Goal: Information Seeking & Learning: Learn about a topic

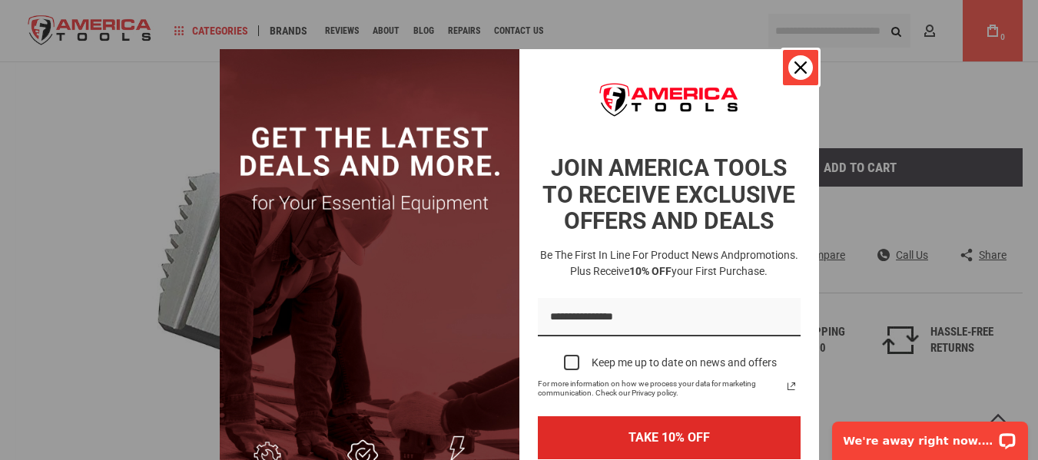
click at [789, 70] on div "Close" at bounding box center [801, 67] width 25 height 25
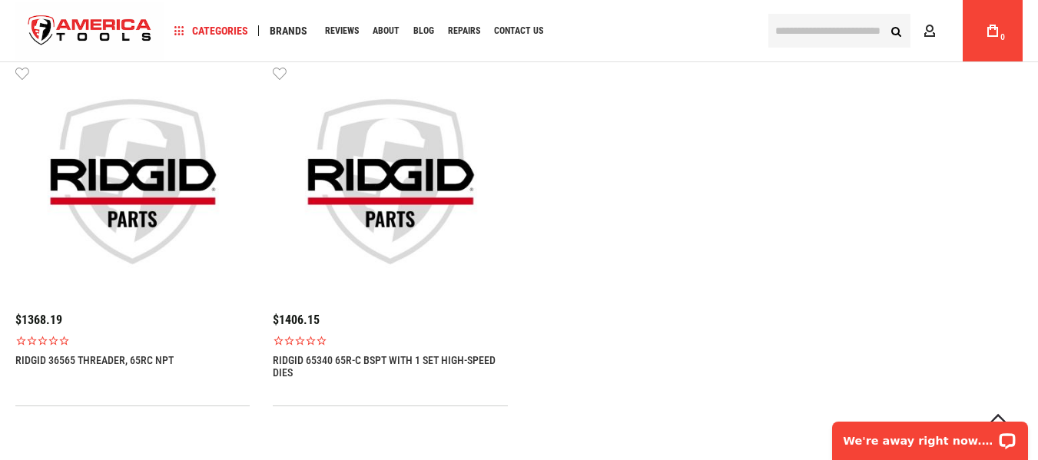
scroll to position [1153, 0]
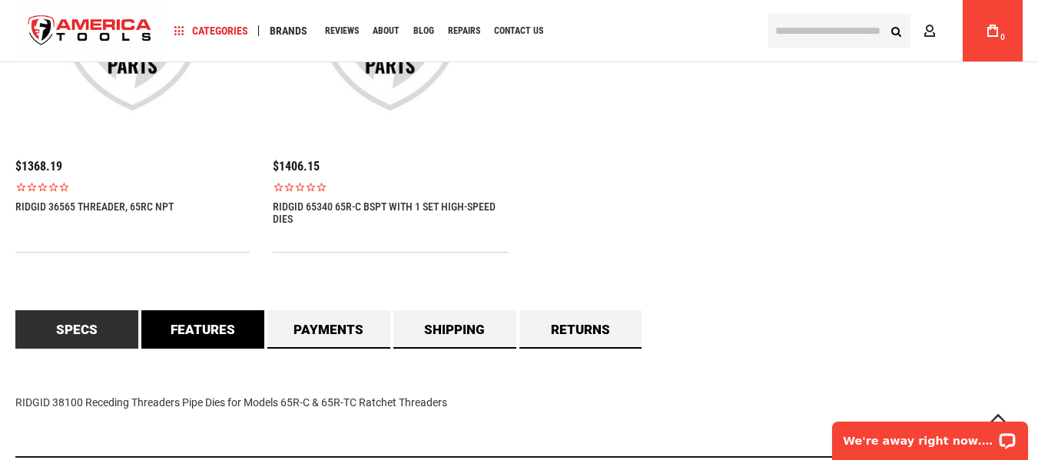
click at [182, 331] on link "Features" at bounding box center [202, 330] width 123 height 38
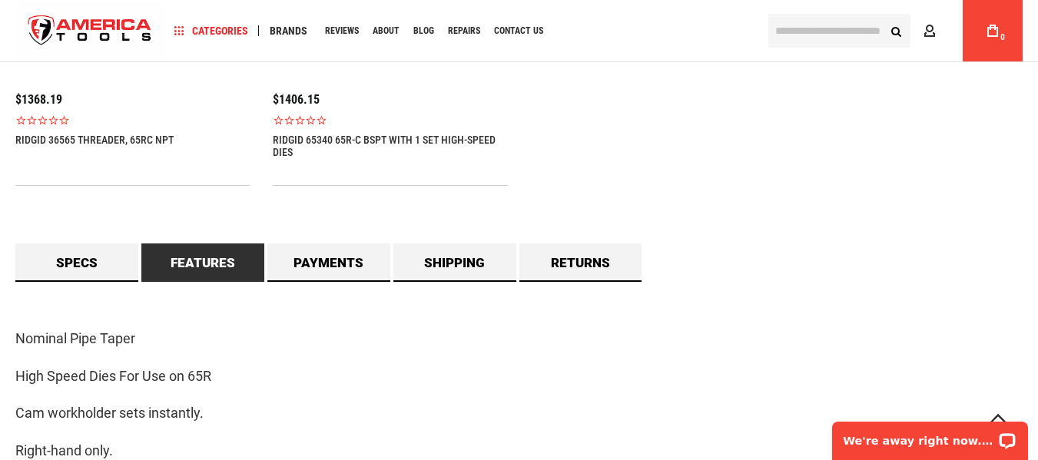
scroll to position [1307, 0]
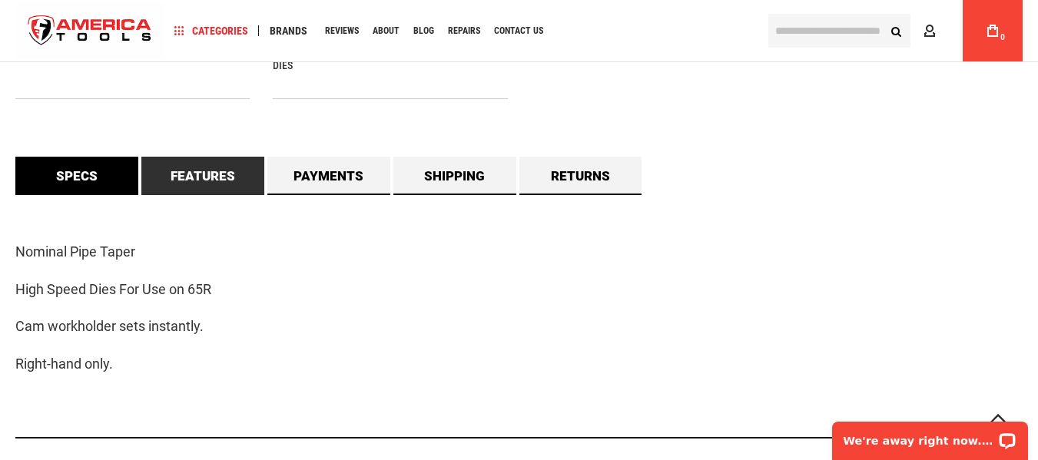
click at [81, 173] on link "Specs" at bounding box center [76, 176] width 123 height 38
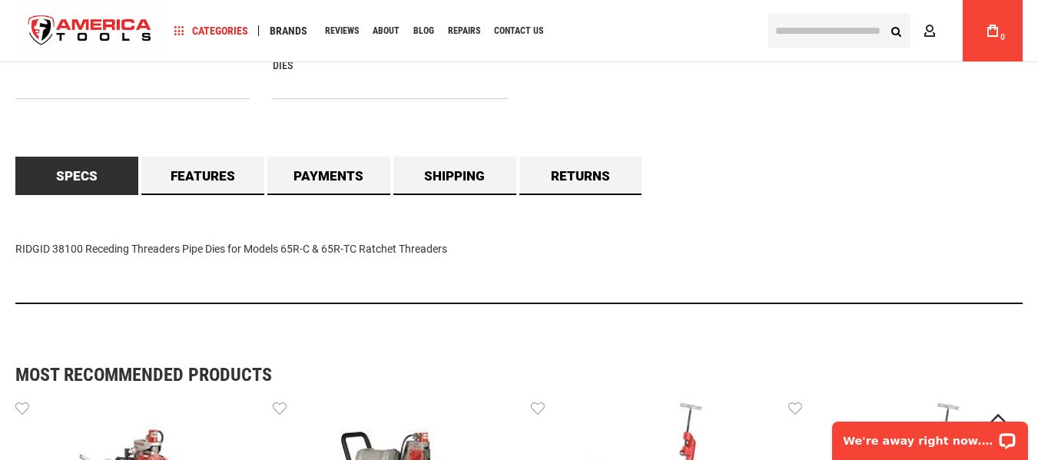
drag, startPoint x: 285, startPoint y: 249, endPoint x: 435, endPoint y: 254, distance: 150.0
click at [487, 261] on div "RIDGID 38100 Receding Threaders Pipe Dies for Models 65R-C & 65R-TC Ratchet Thr…" at bounding box center [519, 249] width 1008 height 109
copy div "65R-C & 65R-TC Ratchet Threaders"
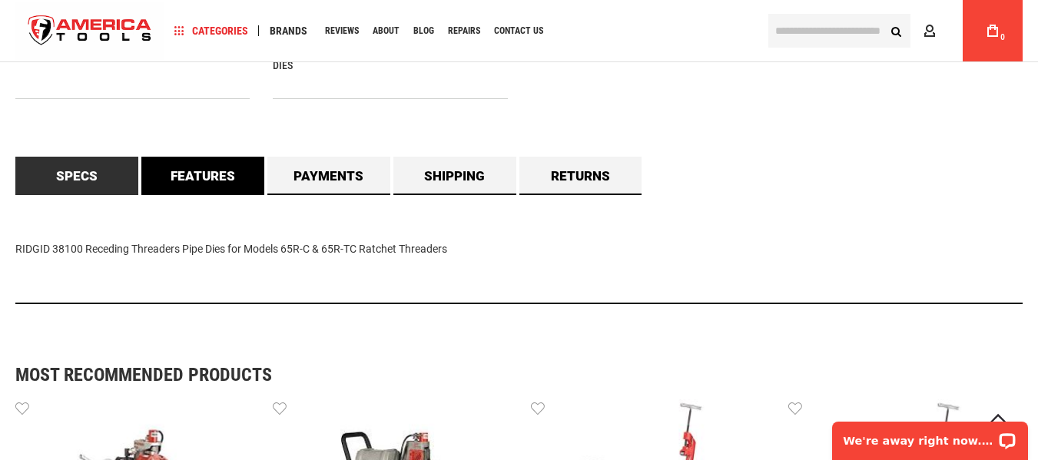
click at [205, 177] on link "Features" at bounding box center [202, 176] width 123 height 38
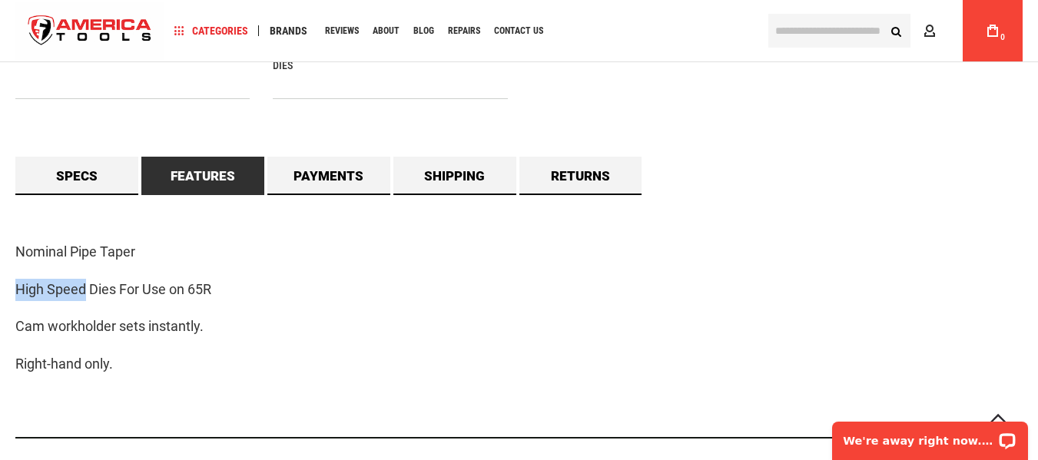
drag, startPoint x: 15, startPoint y: 291, endPoint x: 85, endPoint y: 300, distance: 69.7
click at [85, 300] on p "High Speed Dies For Use on 65R" at bounding box center [519, 290] width 1008 height 22
copy p "High Speed"
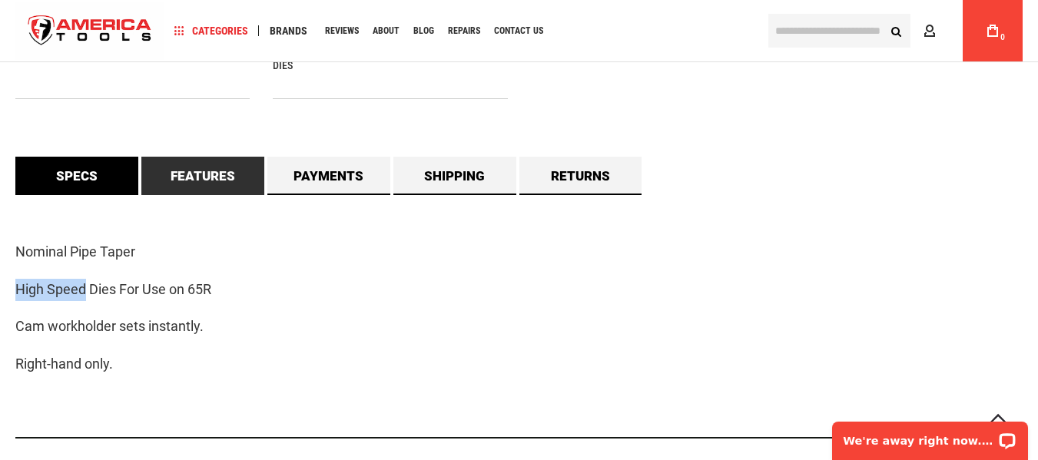
click at [76, 174] on link "Specs" at bounding box center [76, 176] width 123 height 38
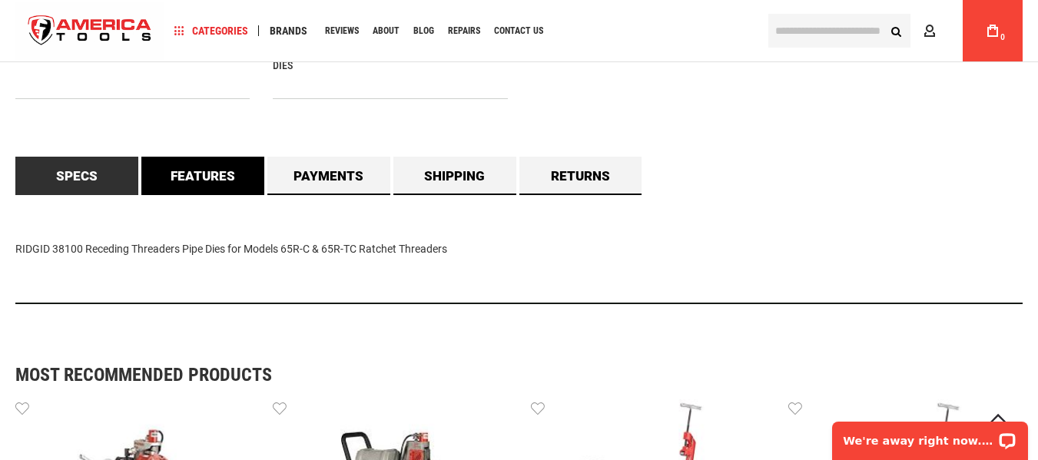
click at [170, 164] on link "Features" at bounding box center [202, 176] width 123 height 38
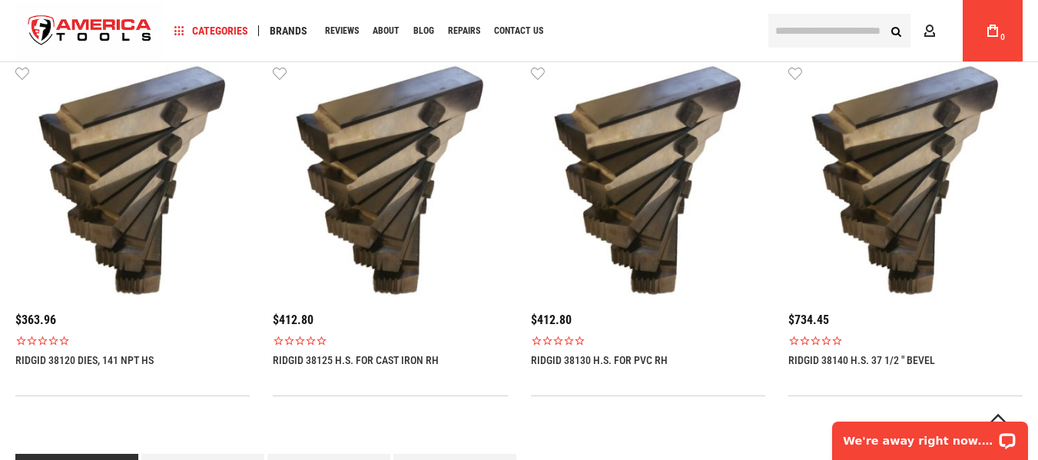
scroll to position [1230, 0]
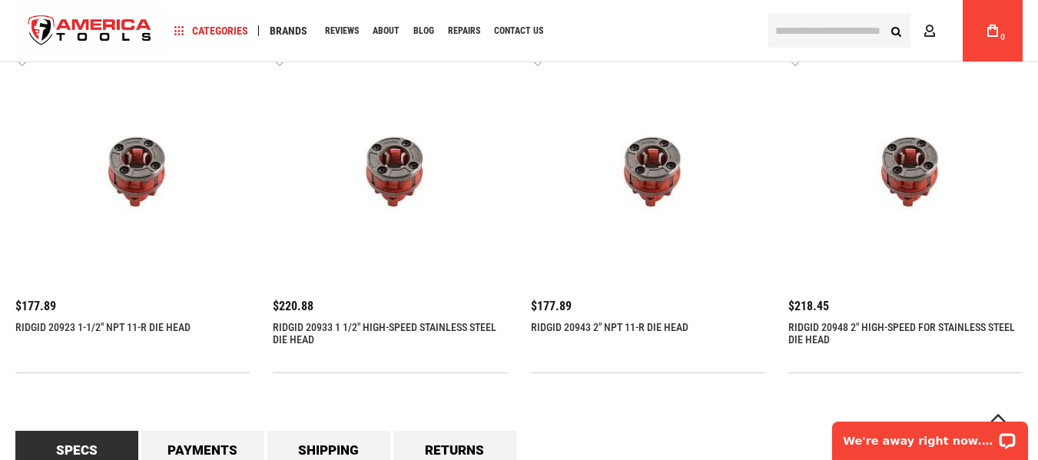
scroll to position [1321, 0]
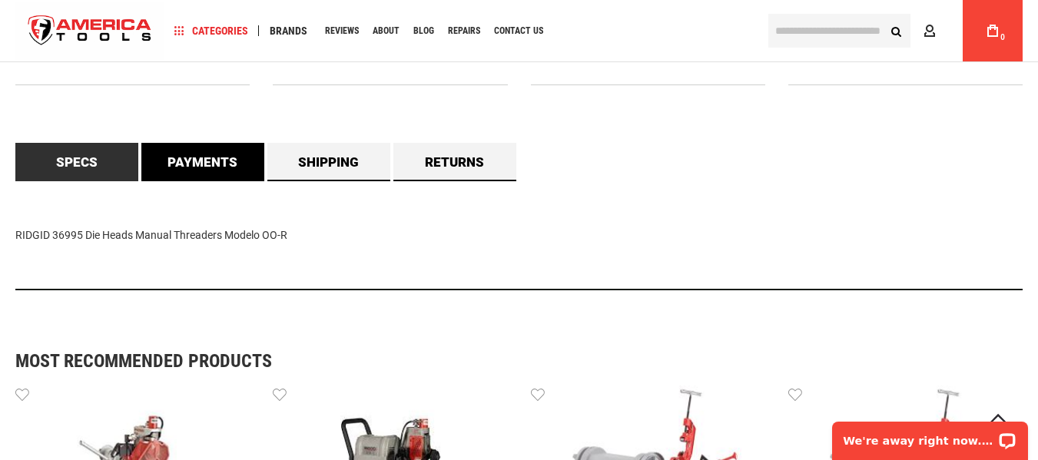
click at [221, 160] on link "Payments" at bounding box center [202, 162] width 123 height 38
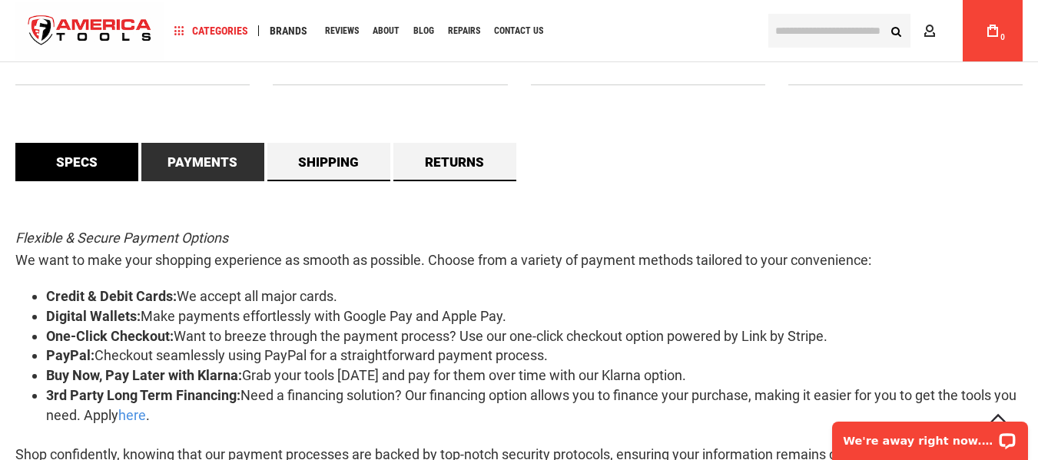
click at [111, 154] on link "Specs" at bounding box center [76, 162] width 123 height 38
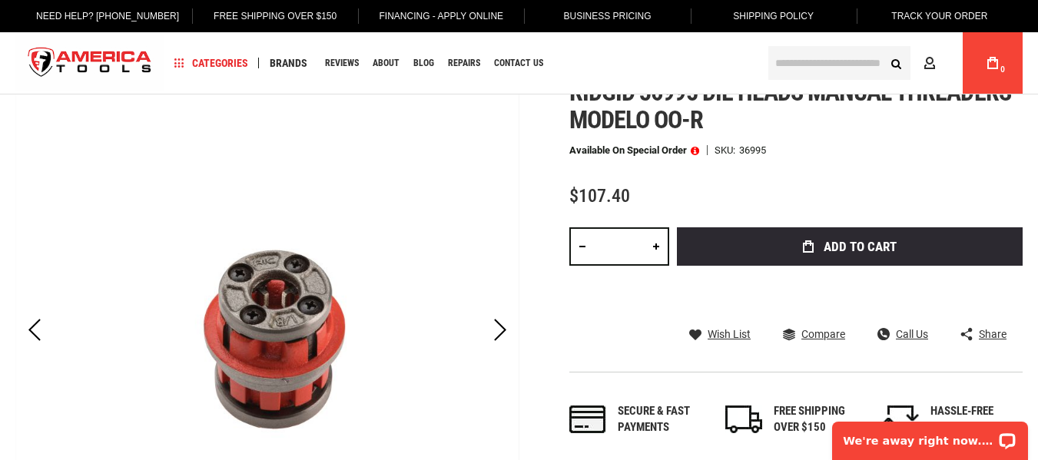
scroll to position [0, 0]
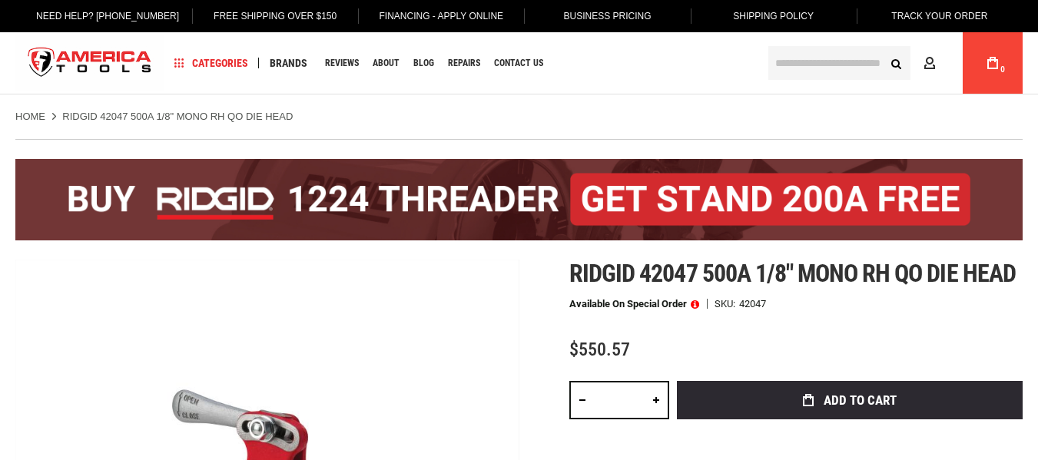
click at [580, 121] on ul "Home RIDGID 42047 500A 1/8" Mono RH QO Die Head" at bounding box center [519, 117] width 1008 height 14
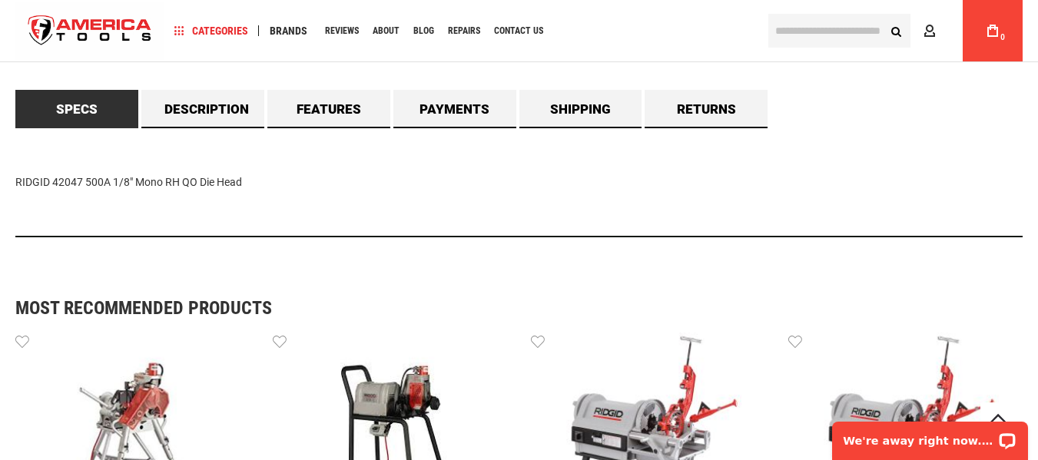
scroll to position [1230, 0]
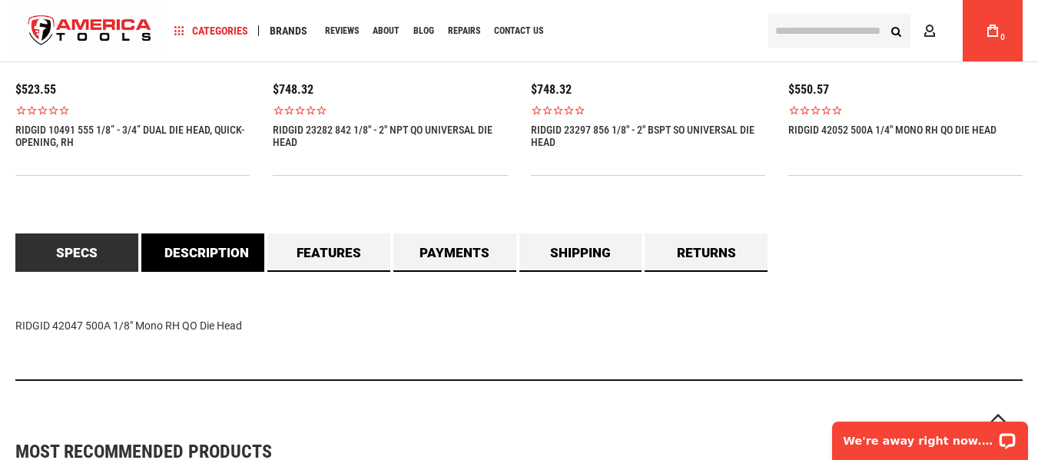
click at [221, 240] on link "Description" at bounding box center [202, 253] width 123 height 38
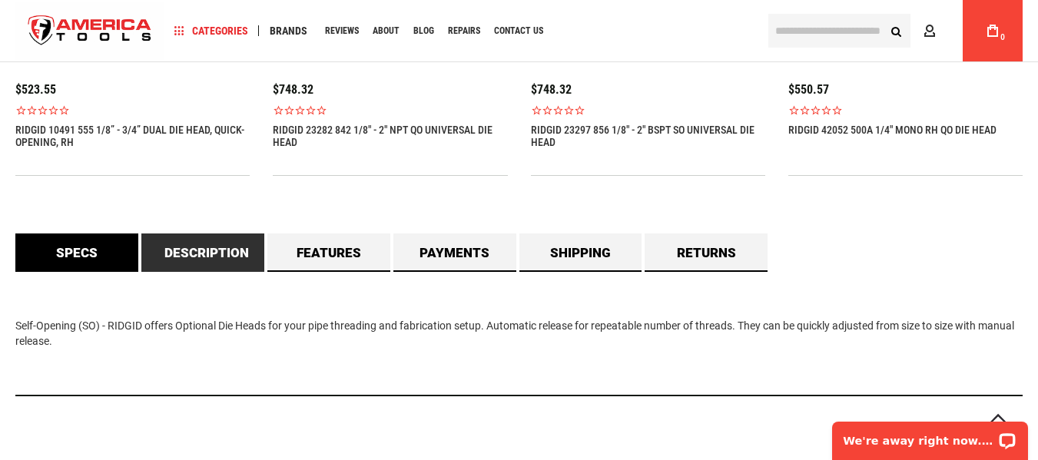
click at [86, 255] on link "Specs" at bounding box center [76, 253] width 123 height 38
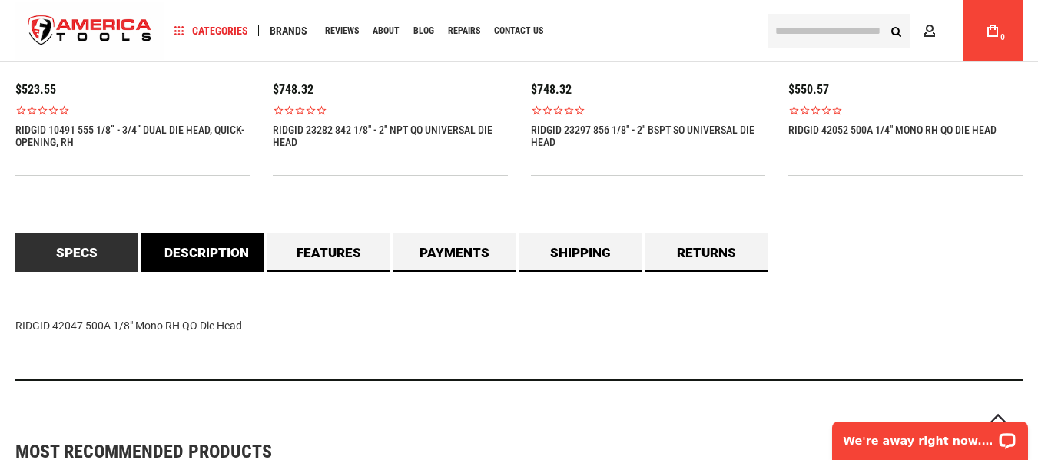
click at [204, 267] on link "Description" at bounding box center [202, 253] width 123 height 38
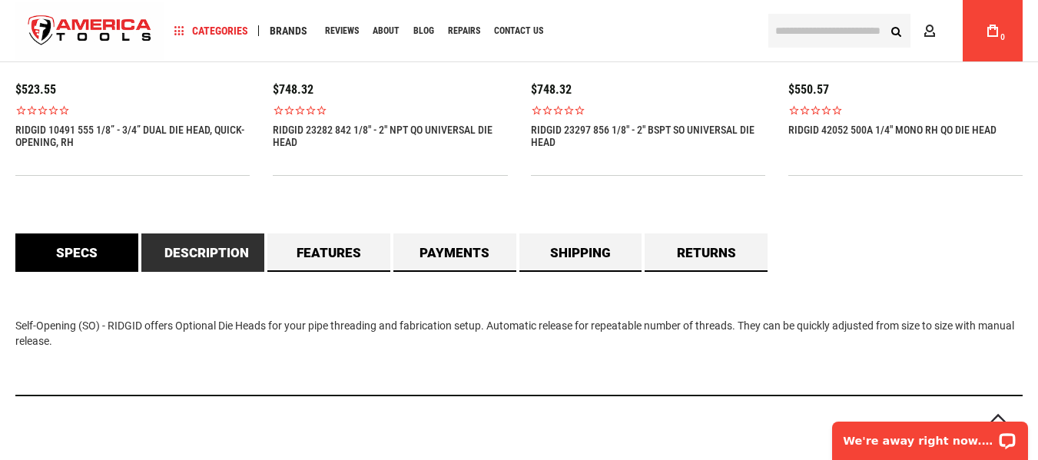
click at [72, 254] on link "Specs" at bounding box center [76, 253] width 123 height 38
